Goal: Find specific fact: Find specific fact

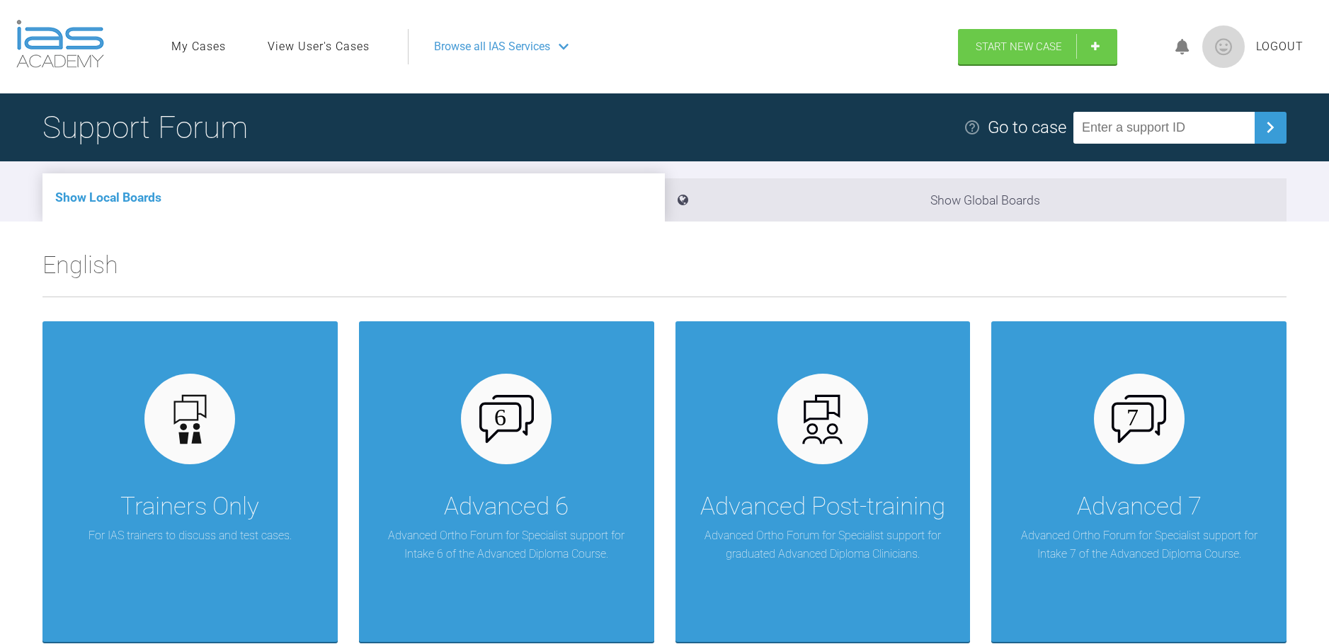
click at [550, 52] on span "Browse all IAS Services" at bounding box center [492, 47] width 116 height 18
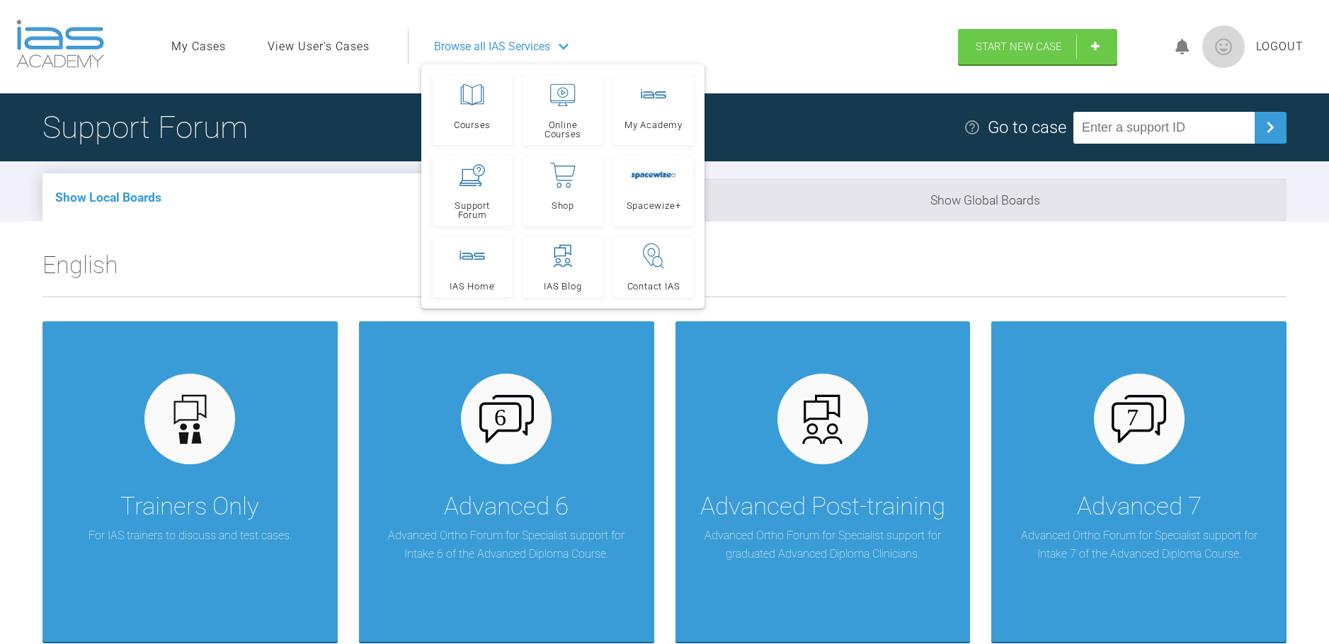
click at [1116, 131] on input "text" at bounding box center [1164, 128] width 181 height 32
type input "LN1CMNFZ"
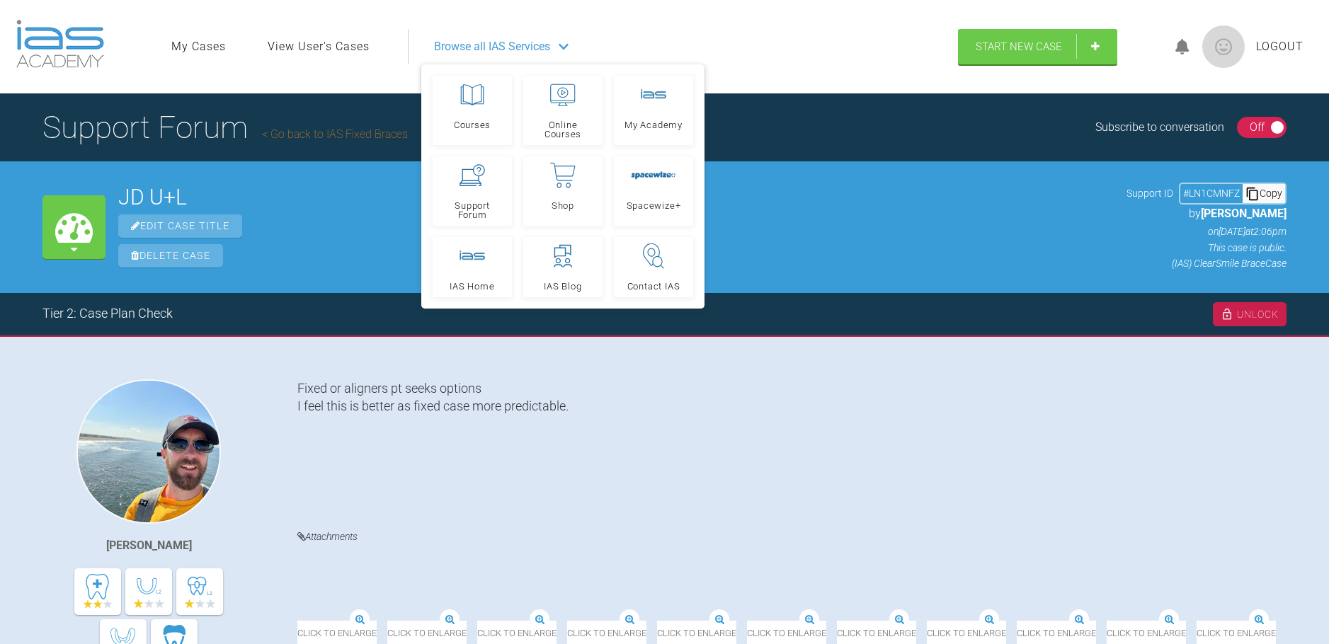
scroll to position [402, 0]
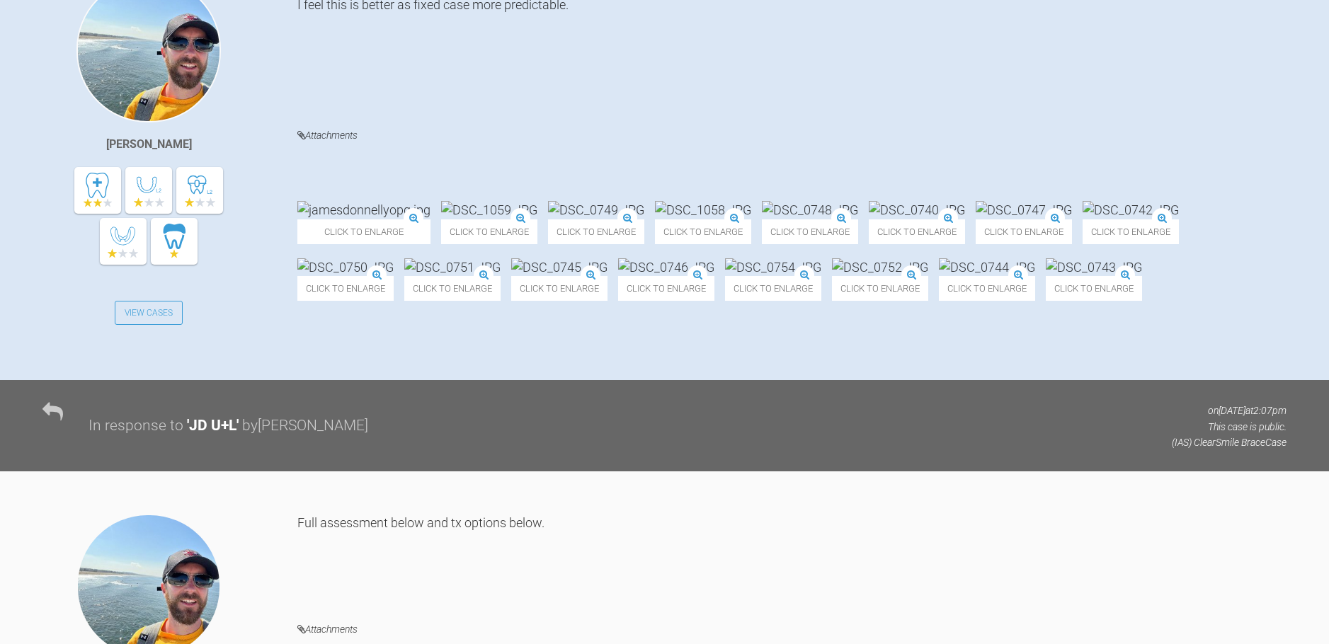
click at [608, 276] on img at bounding box center [559, 267] width 96 height 18
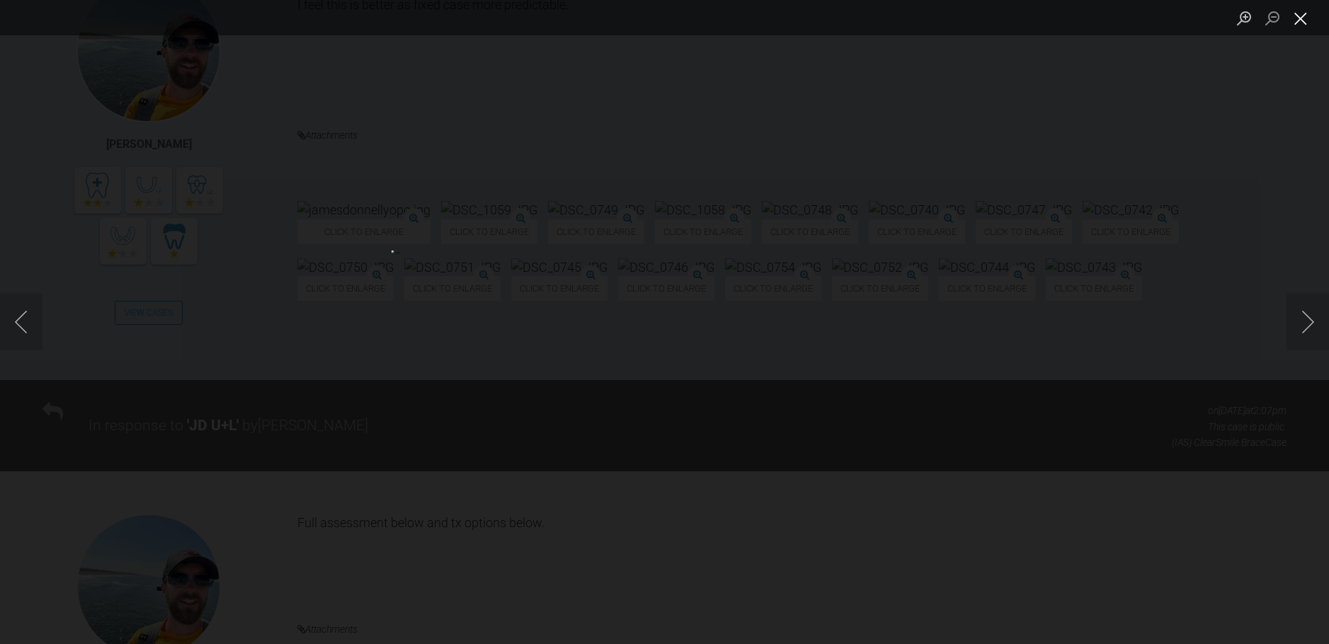
click at [1302, 11] on button "Close lightbox" at bounding box center [1301, 18] width 28 height 25
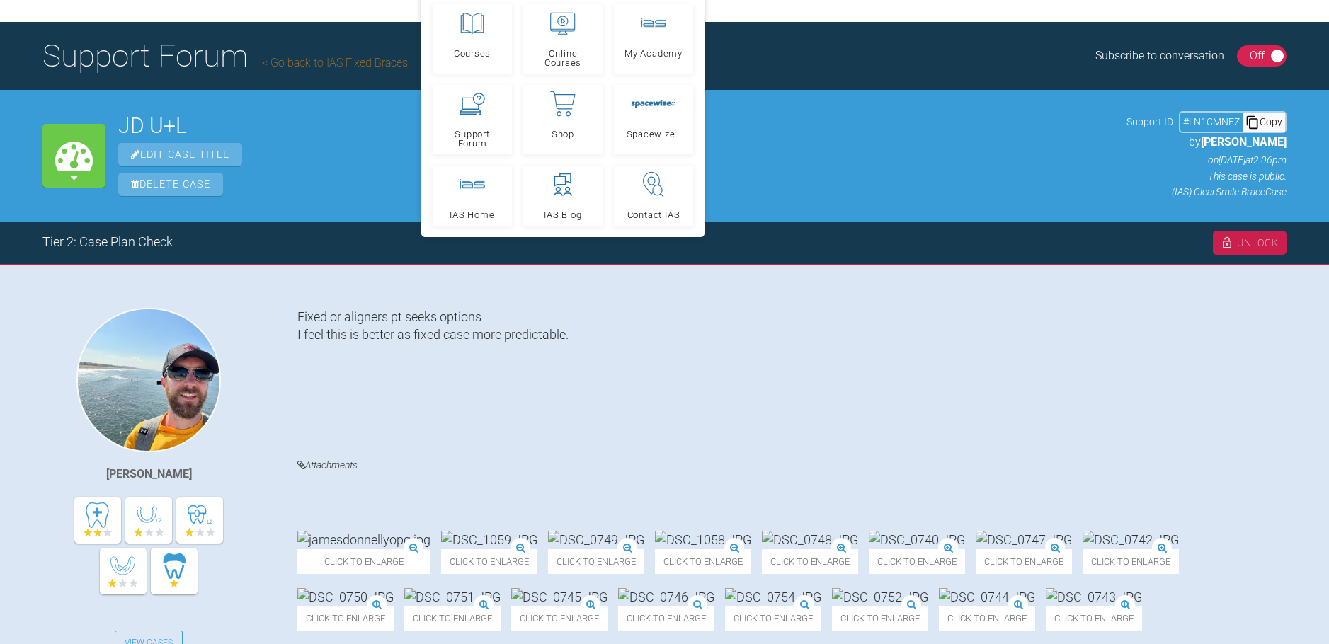
scroll to position [473, 0]
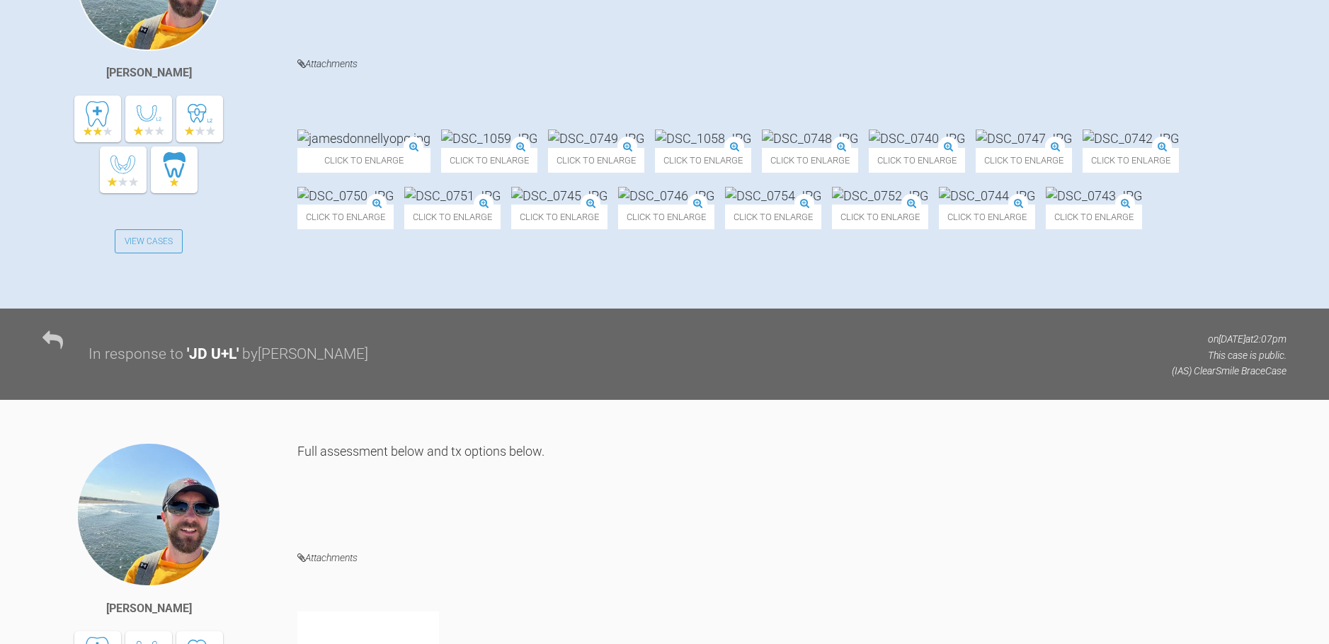
click at [537, 130] on img at bounding box center [489, 139] width 96 height 18
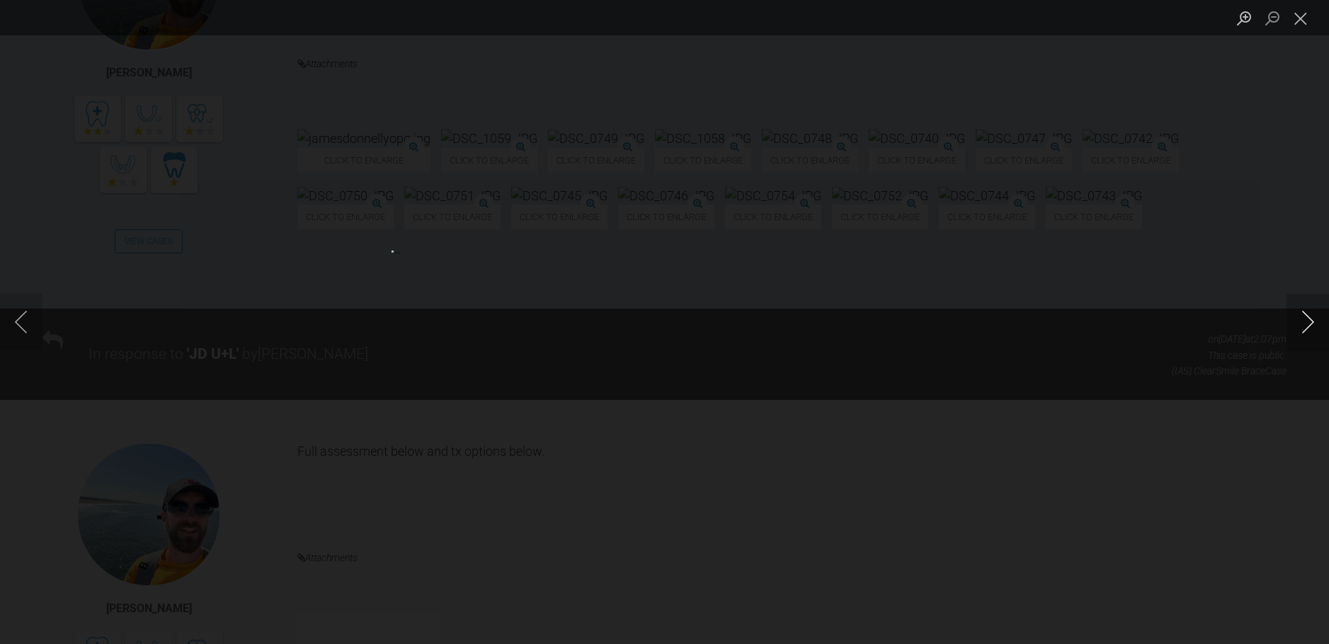
click at [1308, 327] on button "Next image" at bounding box center [1308, 322] width 42 height 57
click at [1309, 326] on button "Next image" at bounding box center [1308, 322] width 42 height 57
click at [1305, 319] on button "Next image" at bounding box center [1308, 322] width 42 height 57
click at [1301, 323] on button "Next image" at bounding box center [1308, 322] width 42 height 57
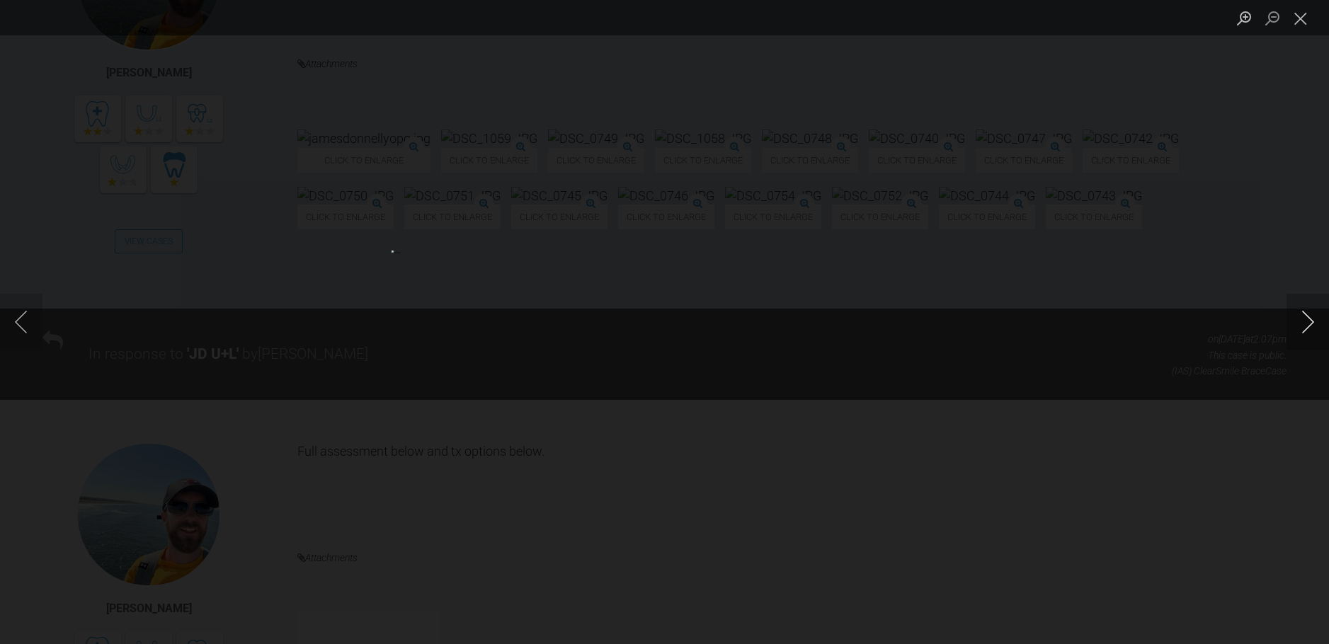
click at [1301, 324] on button "Next image" at bounding box center [1308, 322] width 42 height 57
click at [1301, 326] on button "Next image" at bounding box center [1308, 322] width 42 height 57
click at [1295, 28] on button "Close lightbox" at bounding box center [1301, 18] width 28 height 25
